Goal: Task Accomplishment & Management: Use online tool/utility

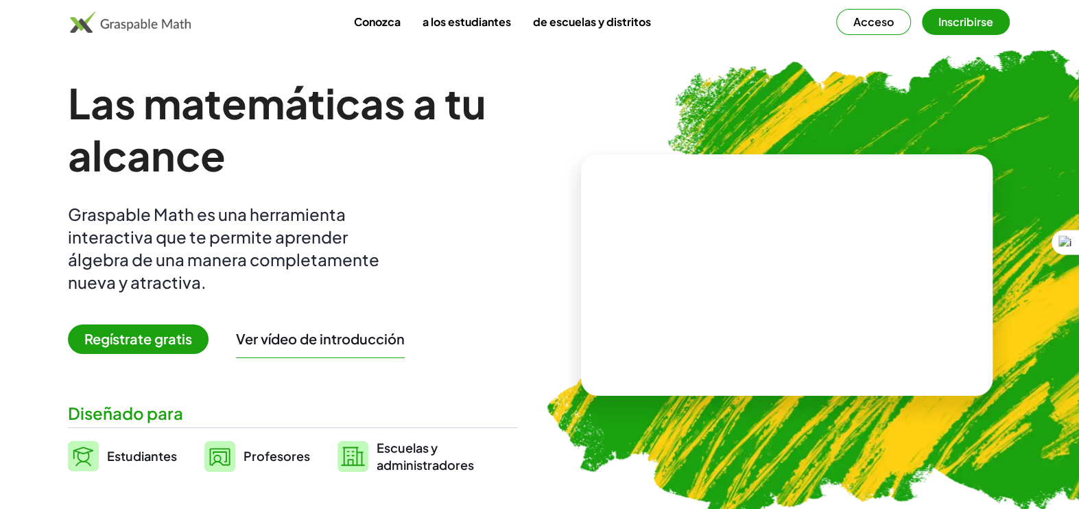
click at [129, 335] on font "Regístrate gratis" at bounding box center [138, 338] width 108 height 17
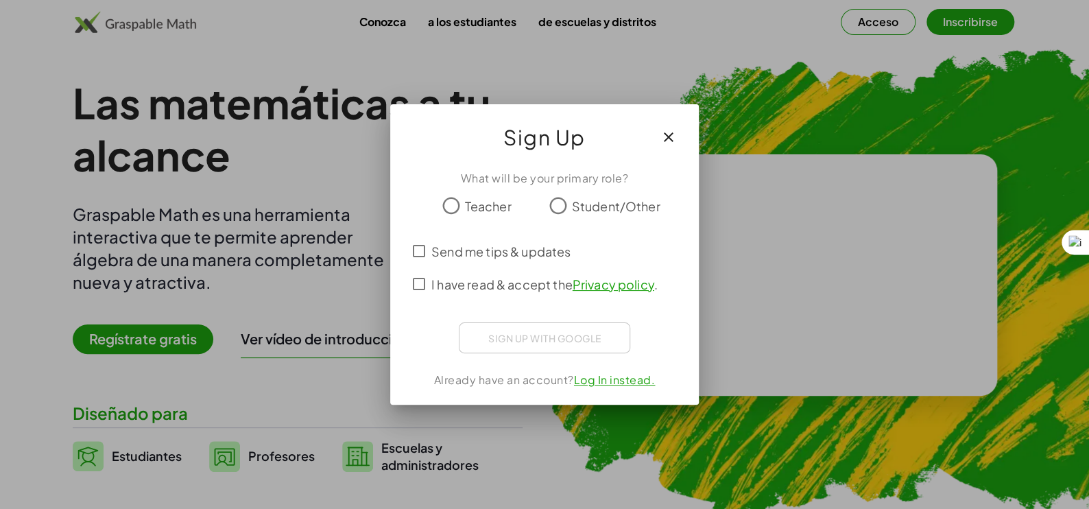
click at [667, 134] on icon "button" at bounding box center [669, 137] width 16 height 16
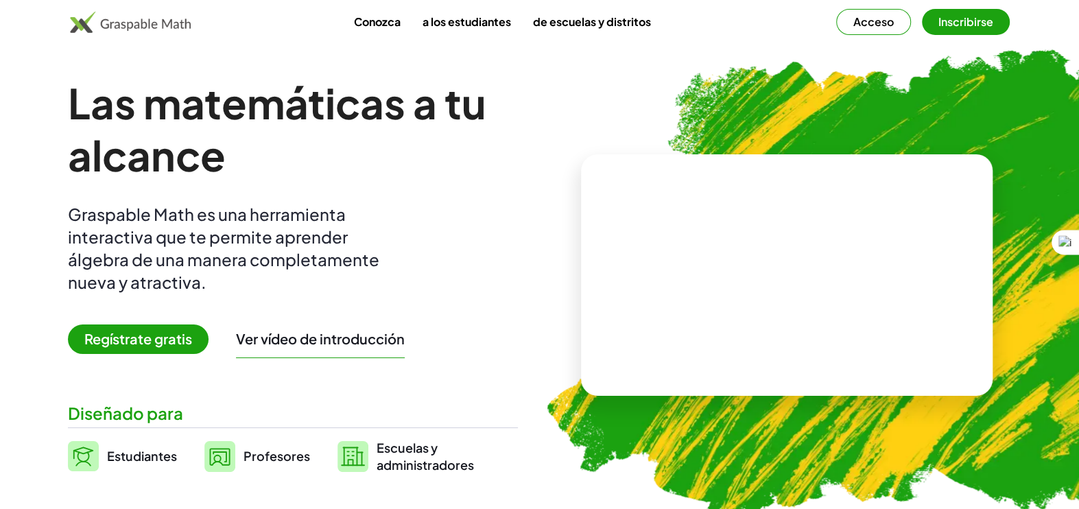
click at [868, 23] on font "Acceso" at bounding box center [873, 21] width 40 height 14
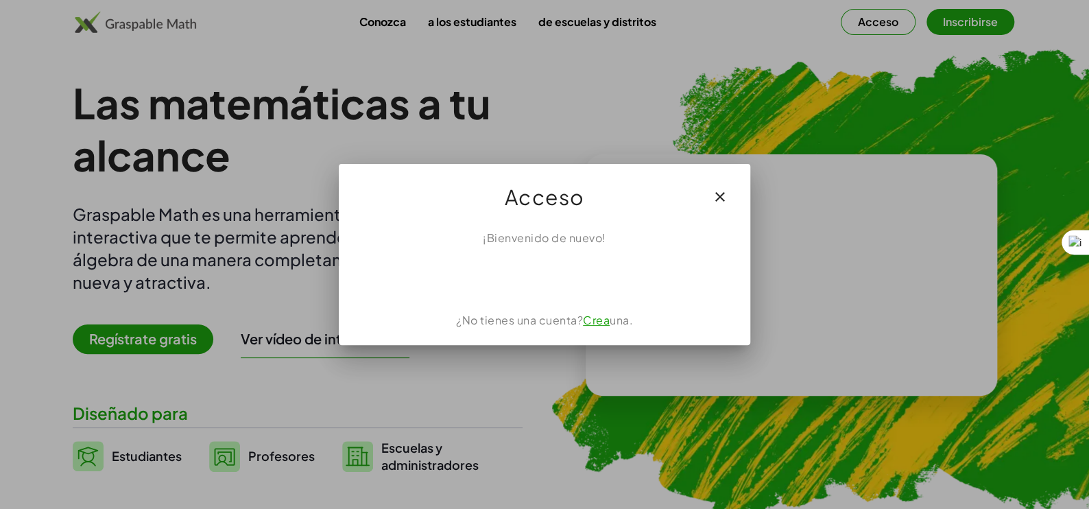
click at [722, 198] on icon "button" at bounding box center [720, 197] width 16 height 16
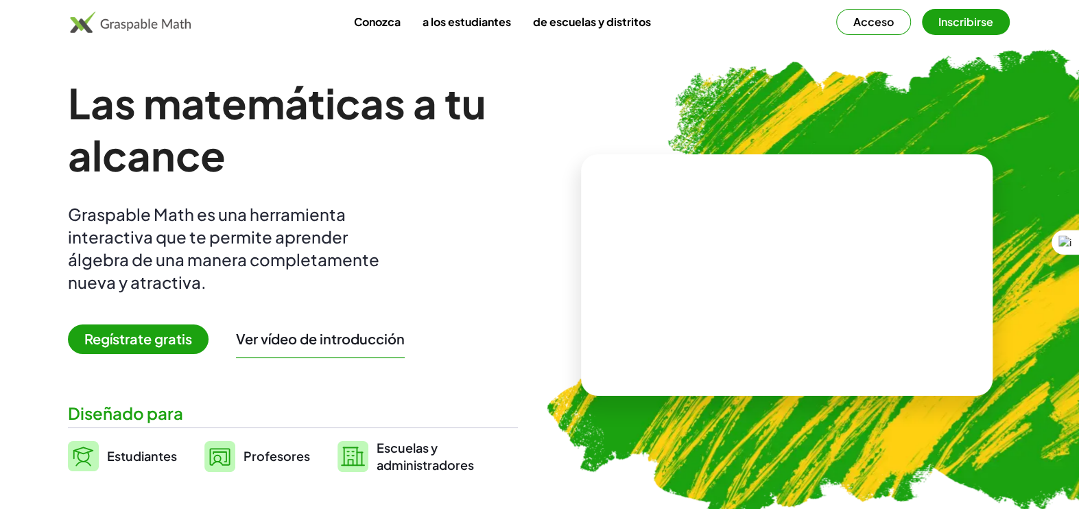
click at [961, 23] on font "Inscribirse" at bounding box center [965, 21] width 55 height 14
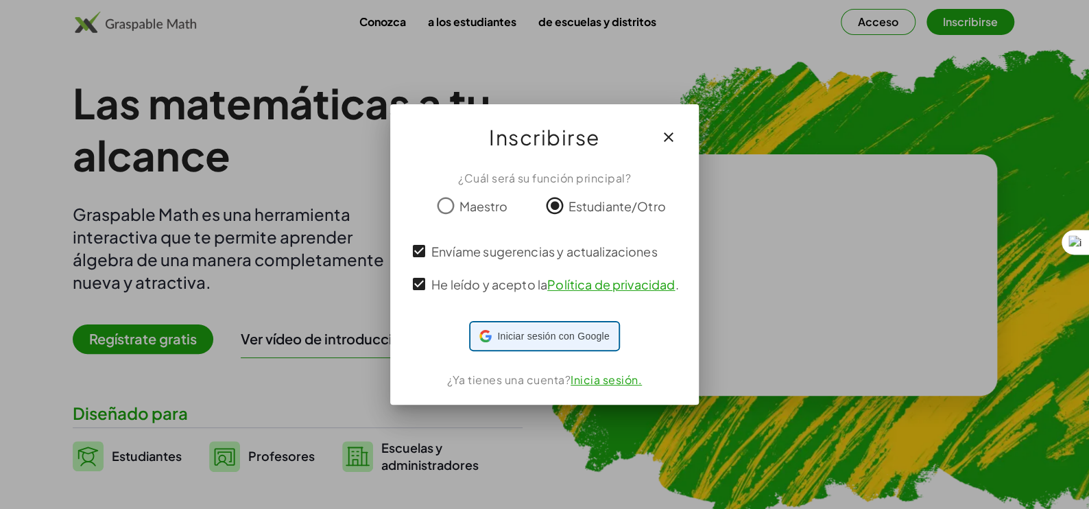
click at [512, 339] on font "Iniciar sesión con Google" at bounding box center [553, 336] width 112 height 11
click at [320, 486] on div at bounding box center [544, 254] width 1089 height 509
click at [759, 449] on div at bounding box center [544, 254] width 1089 height 509
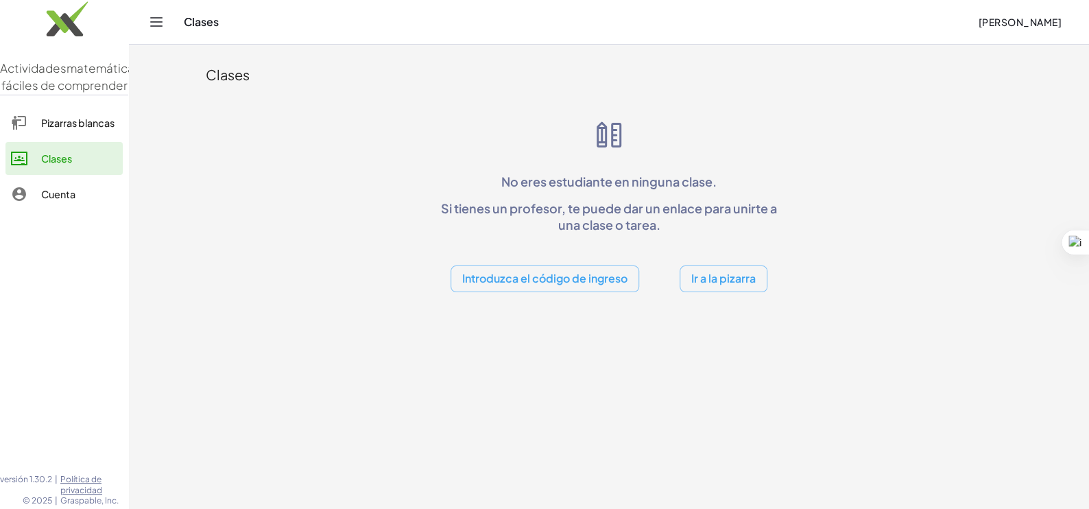
click at [730, 278] on font "Ir a la pizarra" at bounding box center [723, 278] width 64 height 14
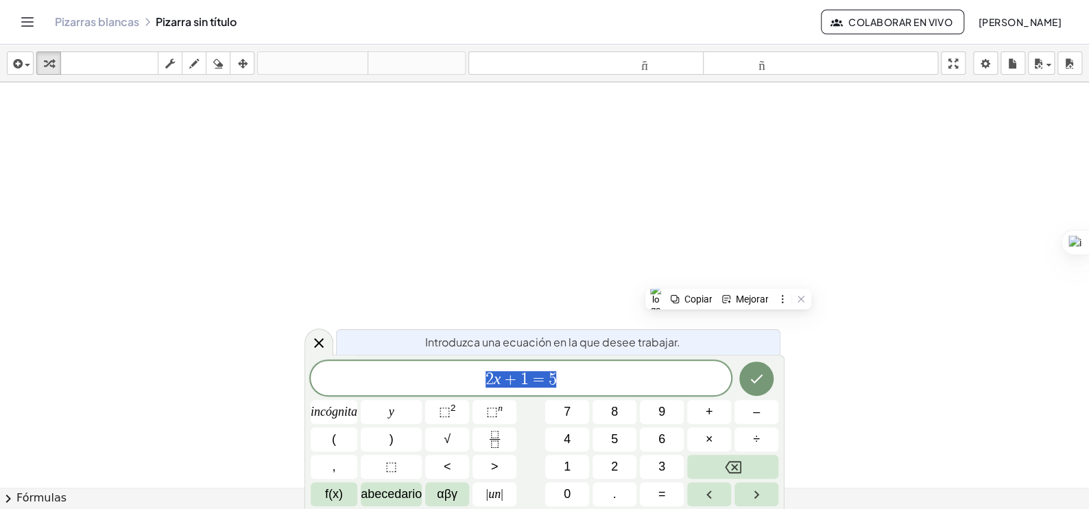
click at [757, 385] on icon "Hecho" at bounding box center [756, 378] width 16 height 16
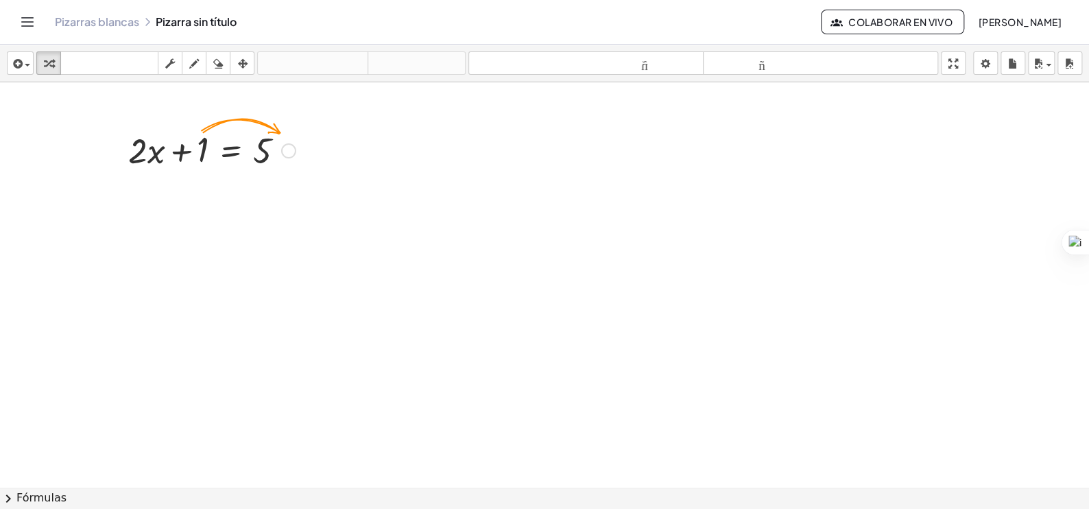
click at [32, 21] on icon "Cambiar navegación" at bounding box center [28, 22] width 12 height 8
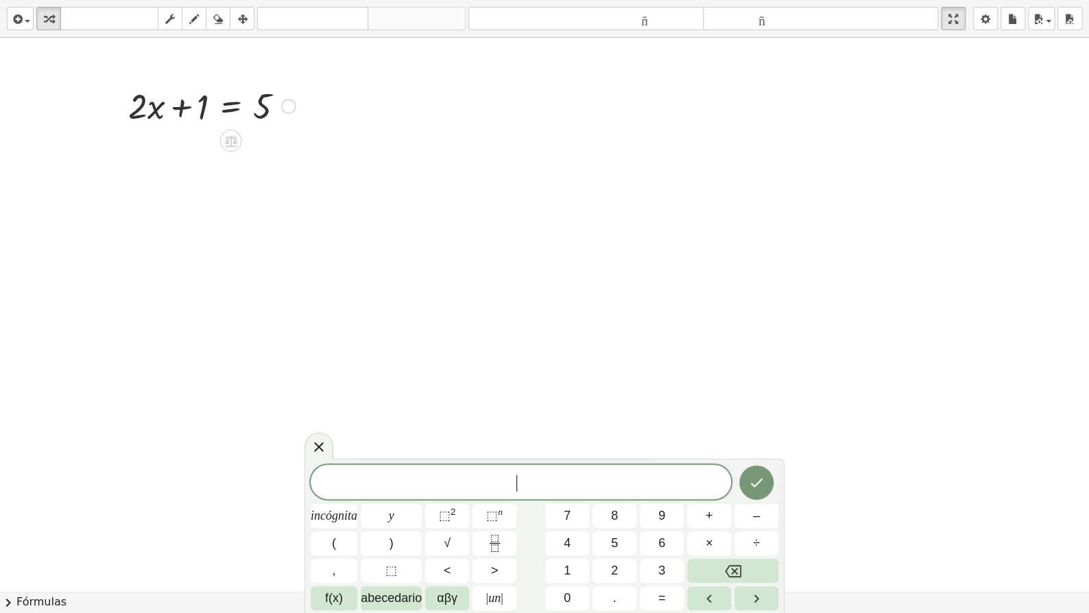
scroll to position [1, 0]
click at [564, 508] on font "7" at bounding box center [567, 515] width 7 height 14
click at [486, 508] on font "⬚" at bounding box center [492, 515] width 12 height 14
click at [567, 508] on font "7" at bounding box center [567, 515] width 7 height 14
click at [751, 478] on icon "Hecho" at bounding box center [756, 479] width 16 height 16
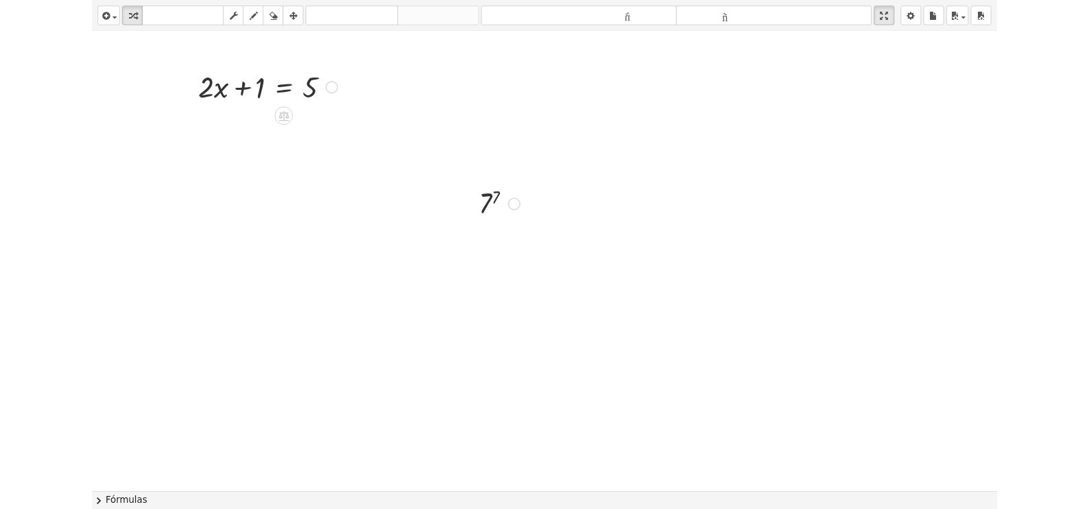
scroll to position [19, 0]
